Goal: Task Accomplishment & Management: Complete application form

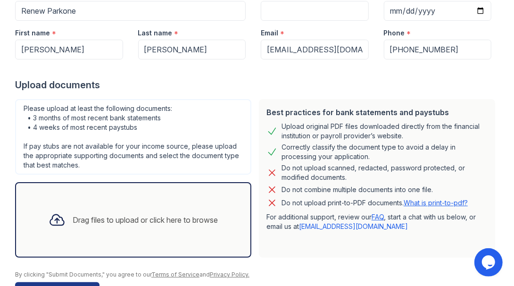
scroll to position [143, 0]
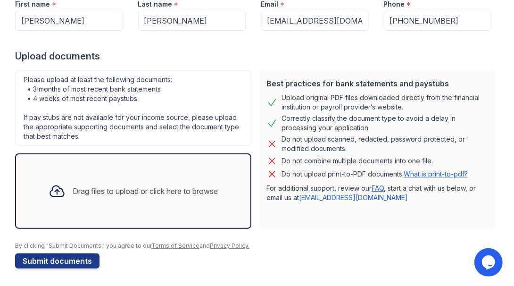
click at [104, 192] on div "Drag files to upload or click here to browse" at bounding box center [145, 190] width 145 height 11
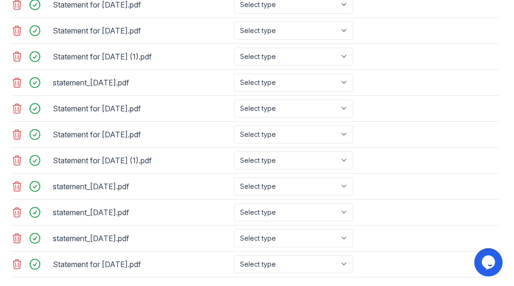
scroll to position [561, 0]
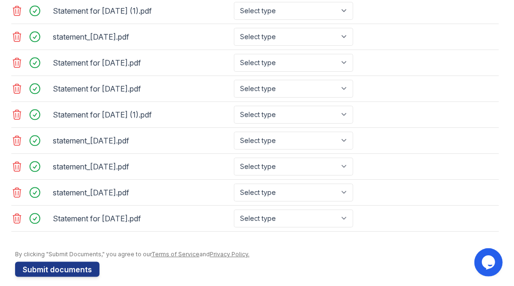
click at [16, 214] on icon at bounding box center [17, 218] width 8 height 9
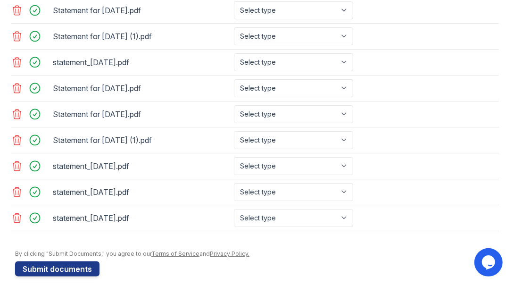
click at [16, 213] on icon at bounding box center [17, 217] width 8 height 9
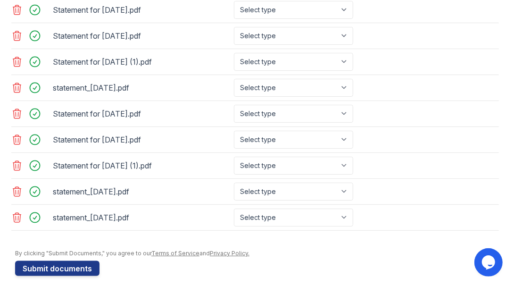
click at [16, 213] on icon at bounding box center [17, 217] width 8 height 9
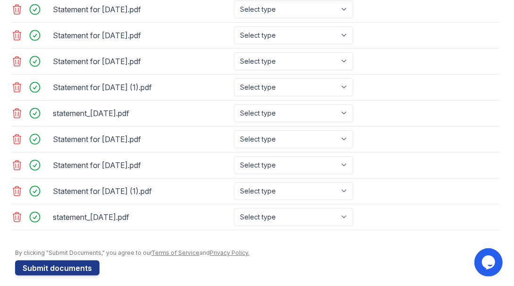
click at [16, 212] on icon at bounding box center [17, 216] width 8 height 9
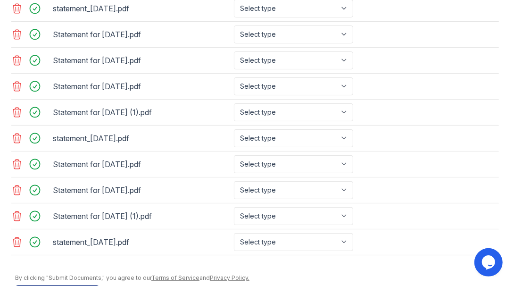
click at [16, 211] on icon at bounding box center [17, 215] width 8 height 9
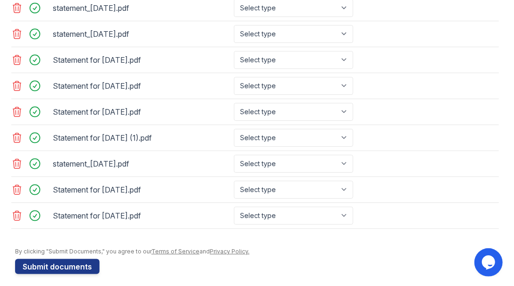
click at [16, 211] on icon at bounding box center [17, 215] width 8 height 9
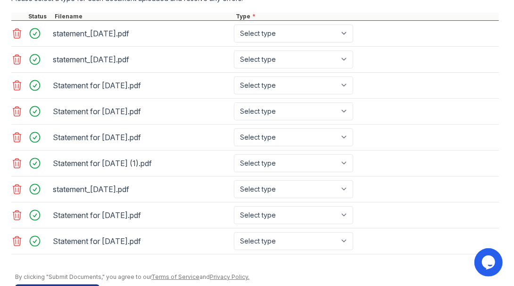
click at [16, 210] on icon at bounding box center [17, 214] width 8 height 9
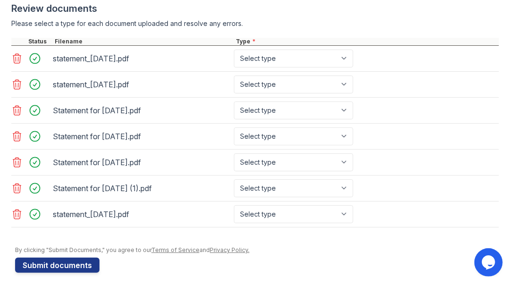
click at [16, 210] on icon at bounding box center [17, 214] width 8 height 9
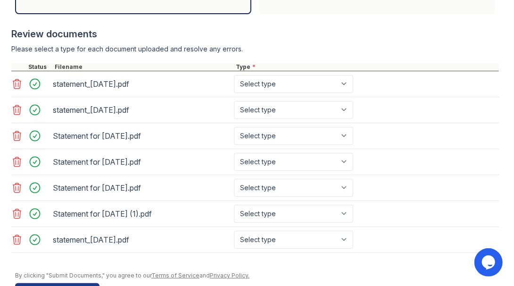
click at [16, 209] on icon at bounding box center [17, 213] width 8 height 9
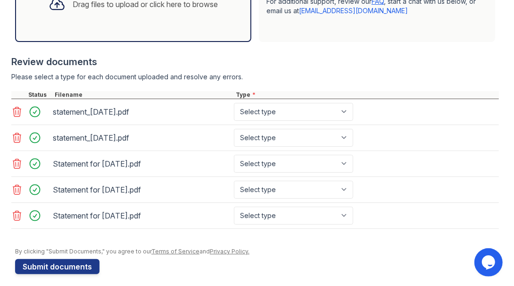
click at [16, 211] on icon at bounding box center [17, 215] width 8 height 9
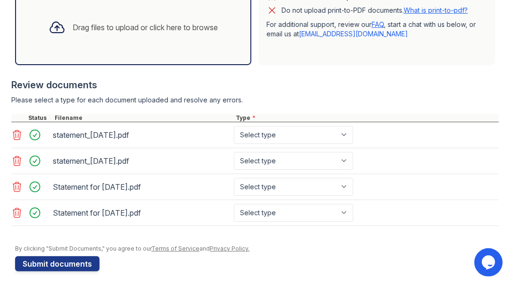
click at [16, 209] on icon at bounding box center [17, 212] width 8 height 9
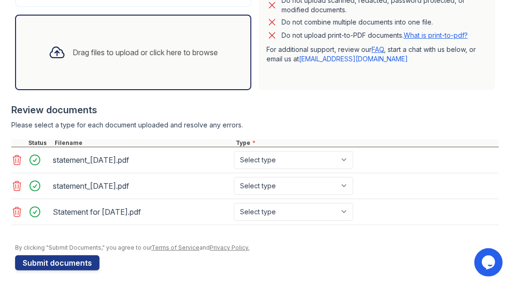
click at [16, 209] on icon at bounding box center [17, 211] width 8 height 9
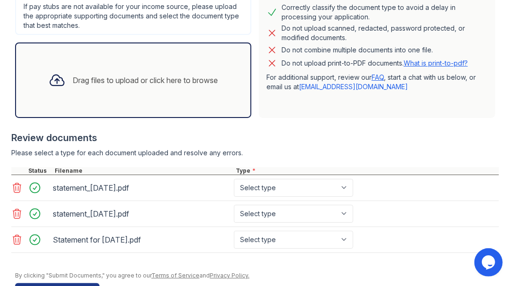
click at [16, 209] on icon at bounding box center [17, 213] width 8 height 9
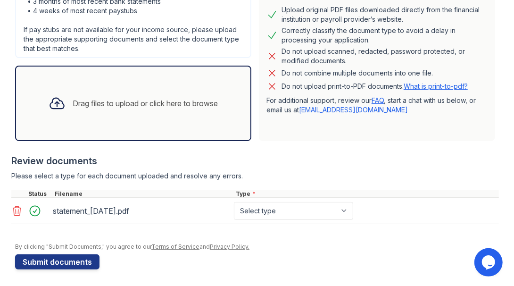
click at [16, 209] on icon at bounding box center [17, 210] width 8 height 9
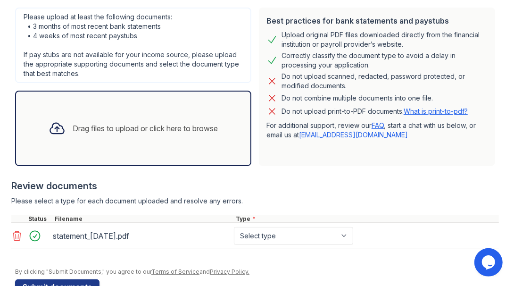
click at [16, 209] on div at bounding box center [255, 210] width 488 height 9
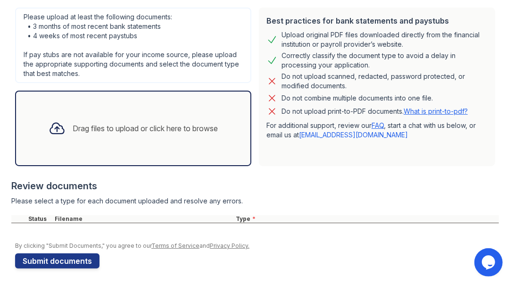
click at [16, 209] on div at bounding box center [255, 210] width 488 height 9
click at [106, 135] on div "Drag files to upload or click here to browse" at bounding box center [133, 128] width 185 height 32
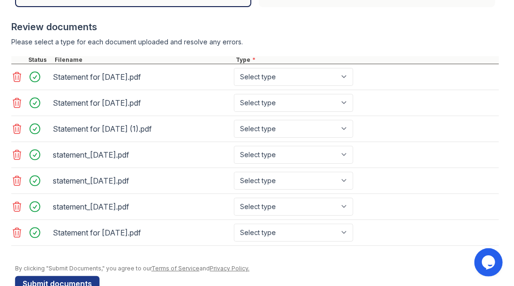
scroll to position [367, 0]
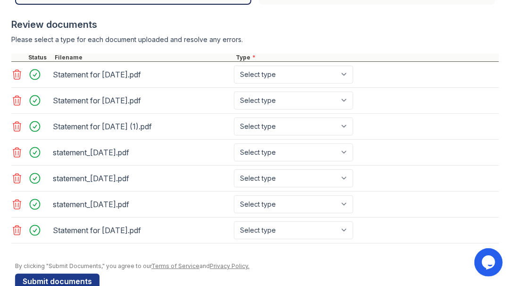
click at [18, 70] on icon at bounding box center [16, 74] width 11 height 11
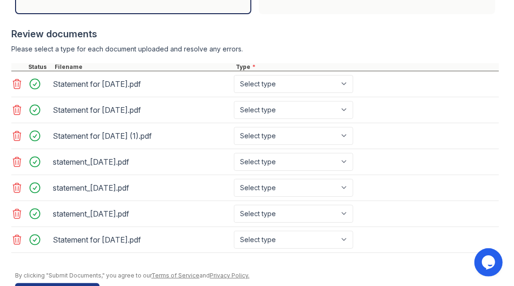
click at [18, 97] on div "Statement for [DATE].pdf Select type Paystub Bank Statement Offer Letter Tax Do…" at bounding box center [255, 110] width 488 height 26
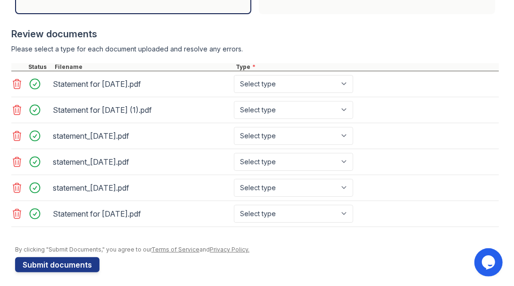
click at [18, 71] on div "Statement for [DATE].pdf Select type Paystub Bank Statement Offer Letter Tax Do…" at bounding box center [255, 84] width 488 height 26
click at [16, 81] on icon at bounding box center [17, 83] width 8 height 9
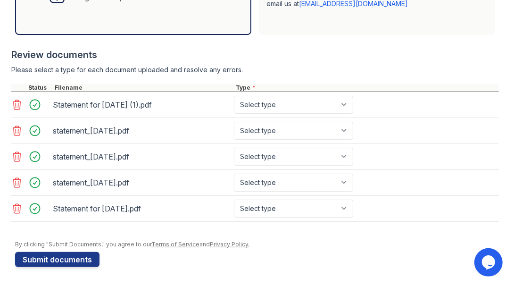
scroll to position [332, 0]
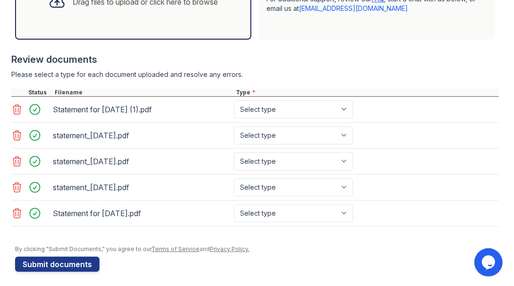
click at [16, 81] on div at bounding box center [255, 83] width 488 height 9
click at [16, 208] on icon at bounding box center [16, 213] width 11 height 11
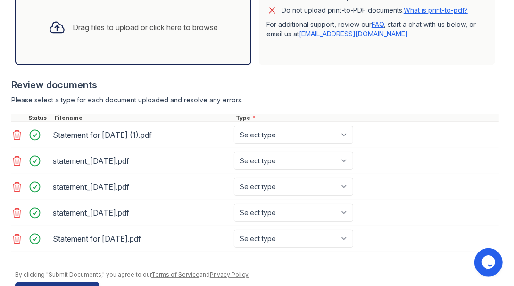
click at [16, 207] on icon at bounding box center [16, 212] width 11 height 11
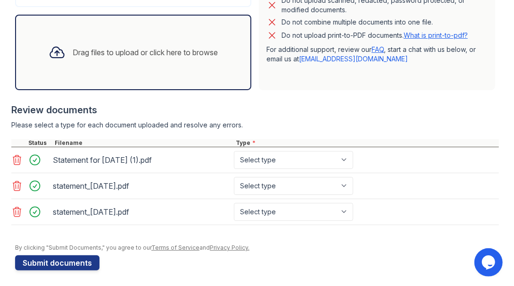
click at [16, 207] on icon at bounding box center [16, 211] width 11 height 11
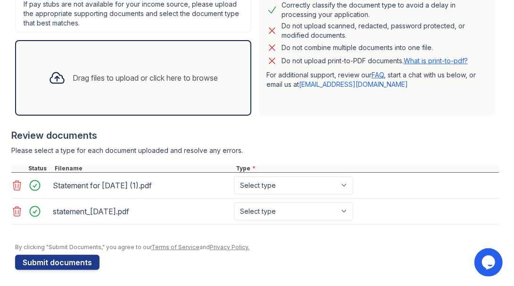
click at [16, 207] on icon at bounding box center [16, 211] width 11 height 11
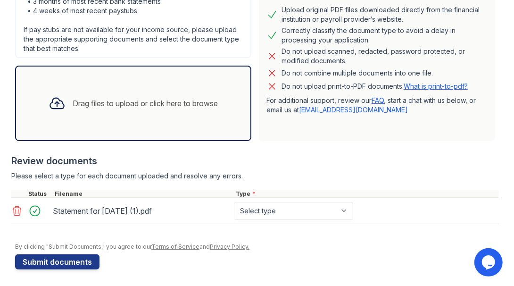
click at [16, 207] on icon at bounding box center [16, 210] width 11 height 11
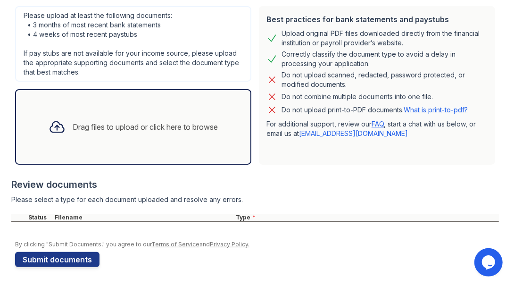
scroll to position [206, 0]
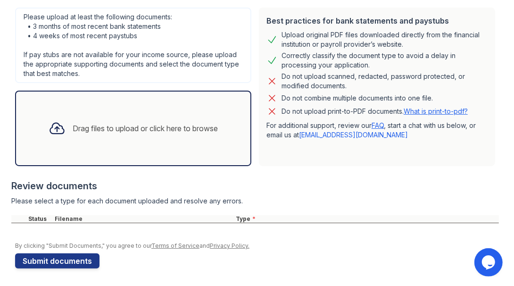
click at [132, 123] on div "Drag files to upload or click here to browse" at bounding box center [145, 128] width 145 height 11
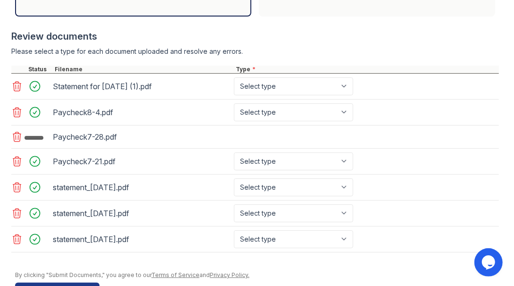
scroll to position [356, 0]
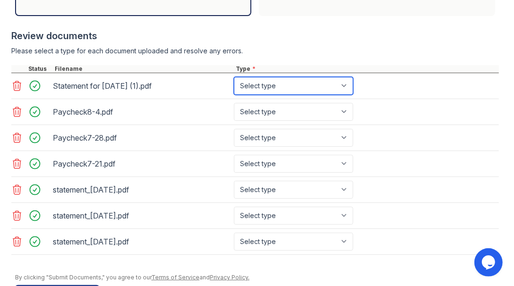
click at [338, 84] on select "Select type Paystub Bank Statement Offer Letter Tax Documents Benefit Award Let…" at bounding box center [293, 86] width 119 height 18
select select "bank_statement"
click at [234, 77] on select "Select type Paystub Bank Statement Offer Letter Tax Documents Benefit Award Let…" at bounding box center [293, 86] width 119 height 18
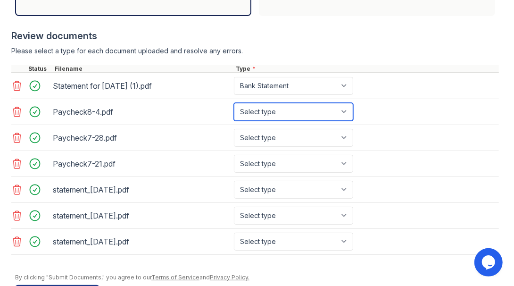
click at [332, 108] on select "Select type Paystub Bank Statement Offer Letter Tax Documents Benefit Award Let…" at bounding box center [293, 112] width 119 height 18
select select "paystub"
click at [234, 103] on select "Select type Paystub Bank Statement Offer Letter Tax Documents Benefit Award Let…" at bounding box center [293, 112] width 119 height 18
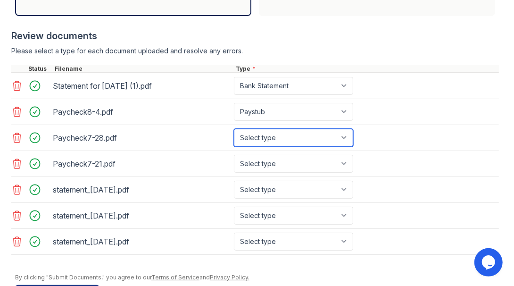
click at [314, 134] on select "Select type Paystub Bank Statement Offer Letter Tax Documents Benefit Award Let…" at bounding box center [293, 138] width 119 height 18
select select "paystub"
click at [234, 129] on select "Select type Paystub Bank Statement Offer Letter Tax Documents Benefit Award Let…" at bounding box center [293, 138] width 119 height 18
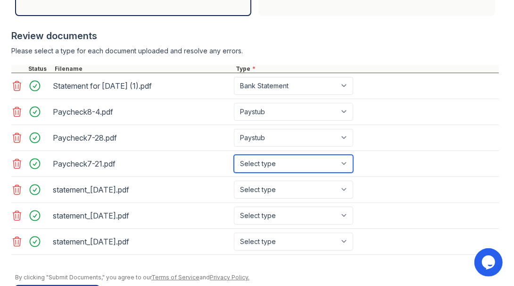
click at [306, 165] on select "Select type Paystub Bank Statement Offer Letter Tax Documents Benefit Award Let…" at bounding box center [293, 164] width 119 height 18
select select "paystub"
click at [234, 155] on select "Select type Paystub Bank Statement Offer Letter Tax Documents Benefit Award Let…" at bounding box center [293, 164] width 119 height 18
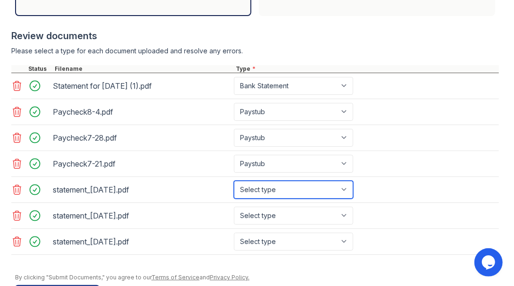
click at [291, 183] on select "Select type Paystub Bank Statement Offer Letter Tax Documents Benefit Award Let…" at bounding box center [293, 190] width 119 height 18
select select "bank_statement"
click at [234, 181] on select "Select type Paystub Bank Statement Offer Letter Tax Documents Benefit Award Let…" at bounding box center [293, 190] width 119 height 18
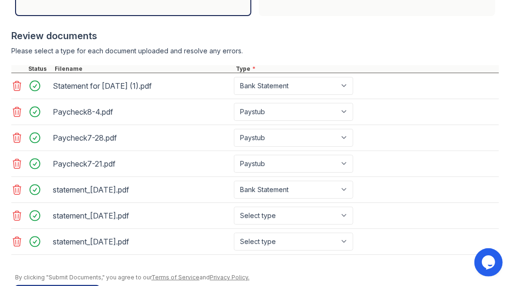
click at [16, 84] on icon at bounding box center [16, 85] width 11 height 11
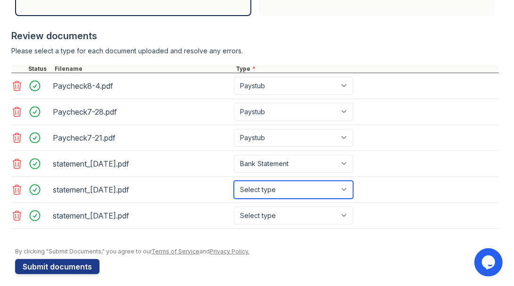
click at [252, 186] on select "Select type Paystub Bank Statement Offer Letter Tax Documents Benefit Award Let…" at bounding box center [293, 190] width 119 height 18
select select "bank_statement"
click at [234, 181] on select "Select type Paystub Bank Statement Offer Letter Tax Documents Benefit Award Let…" at bounding box center [293, 190] width 119 height 18
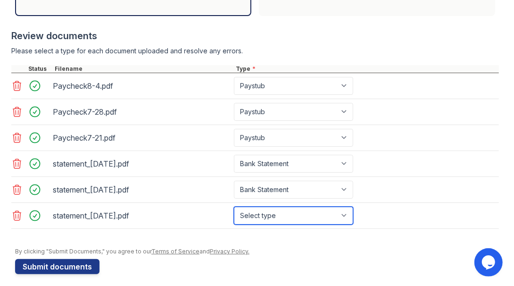
click at [263, 211] on select "Select type Paystub Bank Statement Offer Letter Tax Documents Benefit Award Let…" at bounding box center [293, 216] width 119 height 18
select select "offer_letter"
click at [234, 207] on select "Select type Paystub Bank Statement Offer Letter Tax Documents Benefit Award Let…" at bounding box center [293, 216] width 119 height 18
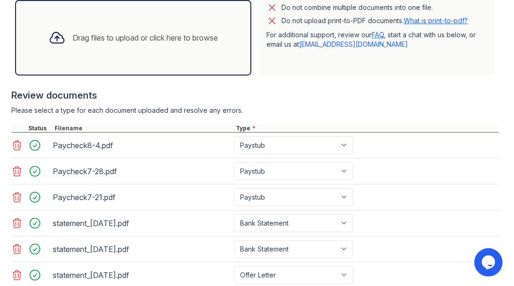
scroll to position [294, 0]
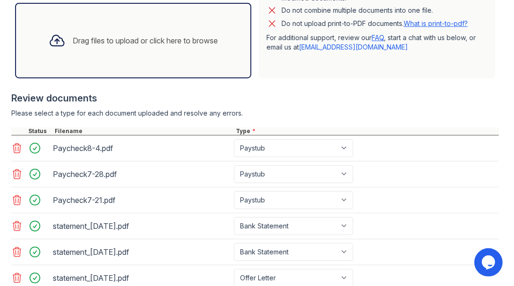
click at [134, 31] on div "Drag files to upload or click here to browse" at bounding box center [133, 41] width 185 height 32
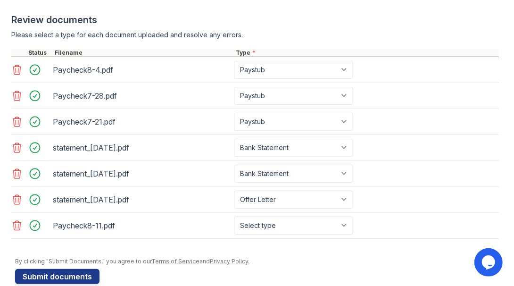
scroll to position [374, 0]
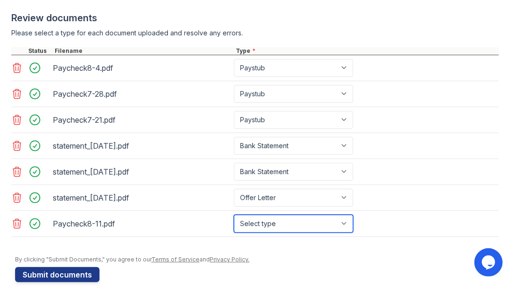
click at [297, 219] on select "Select type Paystub Bank Statement Offer Letter Tax Documents Benefit Award Let…" at bounding box center [293, 224] width 119 height 18
select select "paystub"
click at [234, 215] on select "Select type Paystub Bank Statement Offer Letter Tax Documents Benefit Award Let…" at bounding box center [293, 224] width 119 height 18
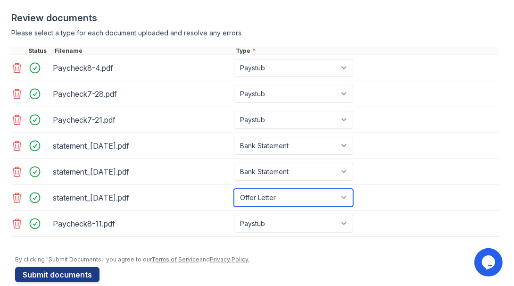
click at [280, 190] on select "Select type Paystub Bank Statement Offer Letter Tax Documents Benefit Award Let…" at bounding box center [293, 198] width 119 height 18
select select "bank_statement"
click at [234, 189] on select "Select type Paystub Bank Statement Offer Letter Tax Documents Benefit Award Let…" at bounding box center [293, 198] width 119 height 18
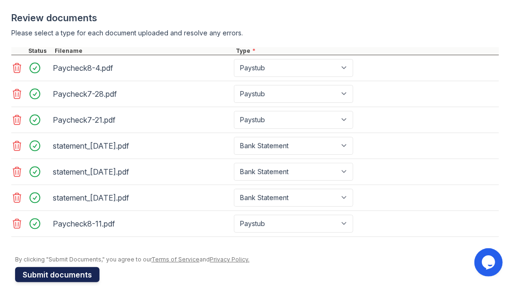
click at [70, 269] on button "Submit documents" at bounding box center [57, 274] width 84 height 15
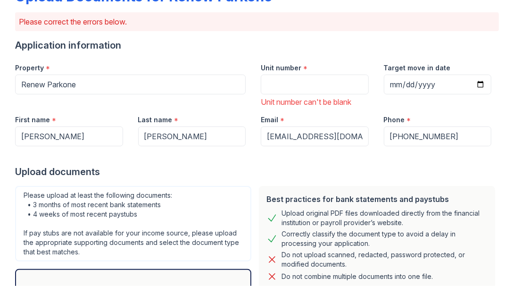
scroll to position [68, 0]
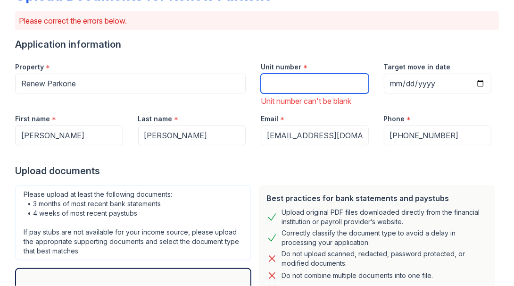
click at [273, 86] on input "Unit number" at bounding box center [315, 84] width 108 height 20
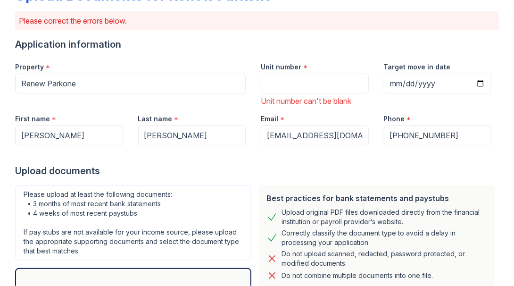
click at [224, 169] on div "Upload documents" at bounding box center [257, 170] width 484 height 13
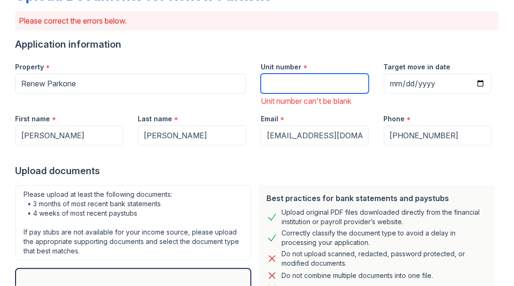
click at [284, 85] on input "Unit number" at bounding box center [315, 84] width 108 height 20
type input "214"
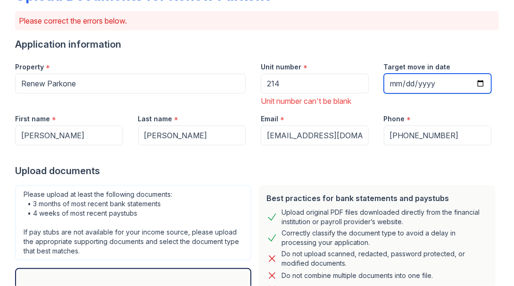
click at [395, 88] on input "Target move in date" at bounding box center [438, 84] width 108 height 20
click at [472, 84] on input "Target move in date" at bounding box center [438, 84] width 108 height 20
type input "[DATE]"
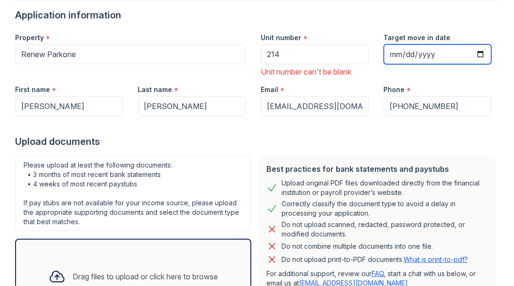
scroll to position [98, 0]
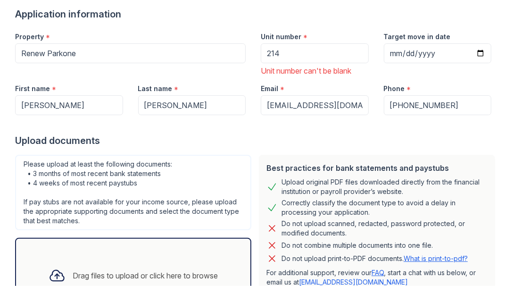
click at [280, 85] on div "*" at bounding box center [282, 89] width 4 height 11
click at [283, 89] on div "Email *" at bounding box center [315, 85] width 108 height 19
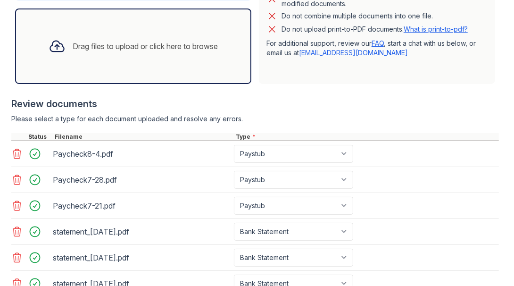
scroll to position [423, 0]
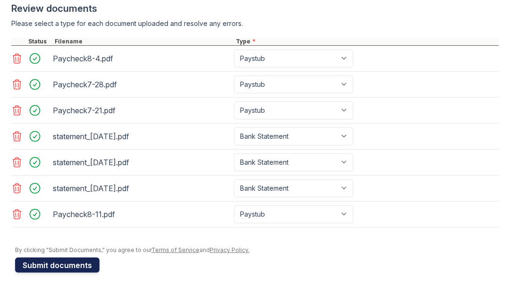
click at [60, 261] on button "Submit documents" at bounding box center [57, 265] width 84 height 15
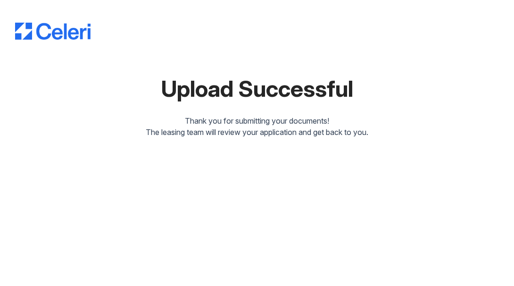
click at [285, 81] on div "Upload Successful" at bounding box center [257, 88] width 484 height 23
